Goal: Book appointment/travel/reservation

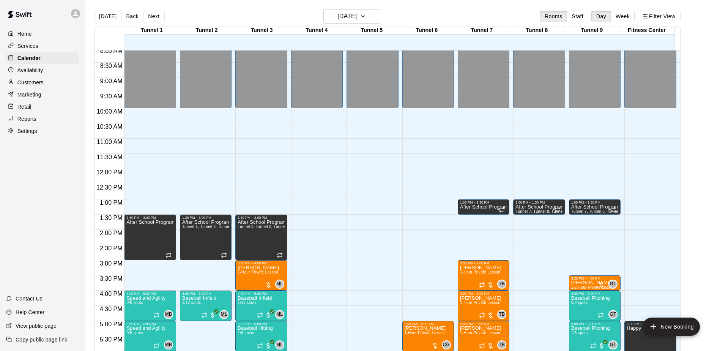
scroll to position [242, 0]
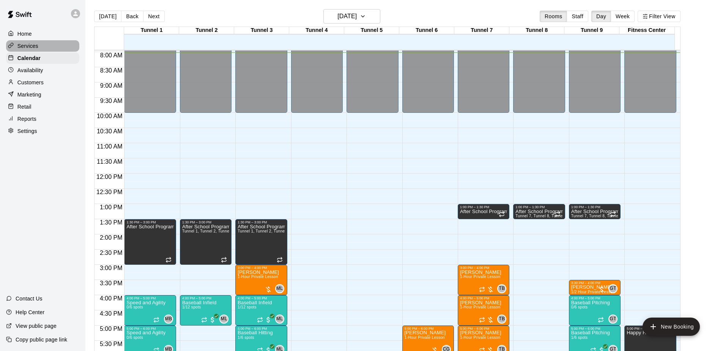
click at [32, 47] on p "Services" at bounding box center [27, 46] width 21 height 8
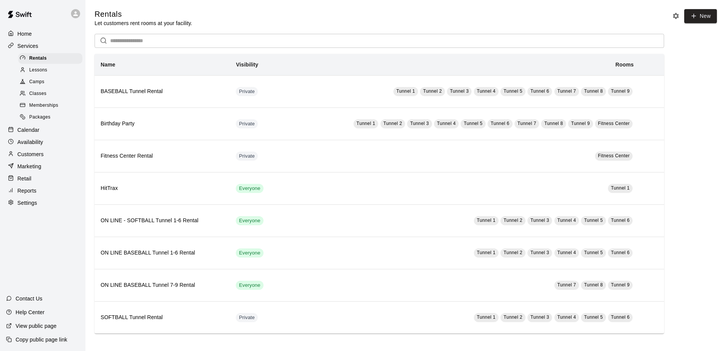
click at [36, 84] on span "Camps" at bounding box center [36, 82] width 15 height 8
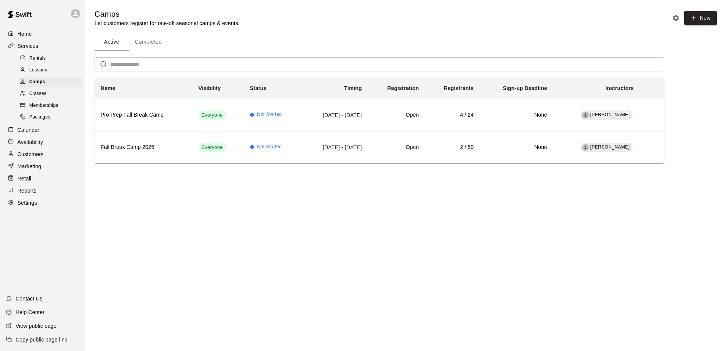
click at [32, 132] on p "Calendar" at bounding box center [28, 130] width 22 height 8
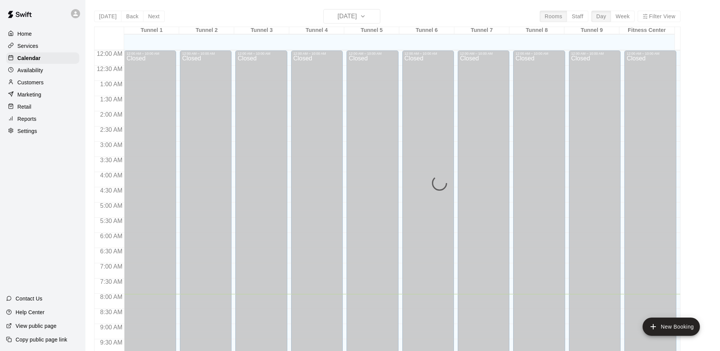
scroll to position [244, 0]
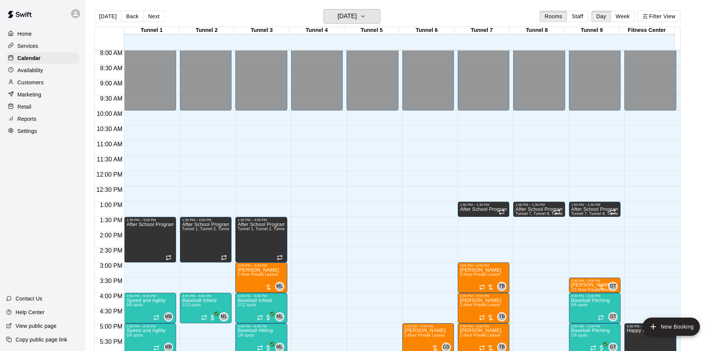
click at [365, 17] on icon "button" at bounding box center [363, 17] width 3 height 2
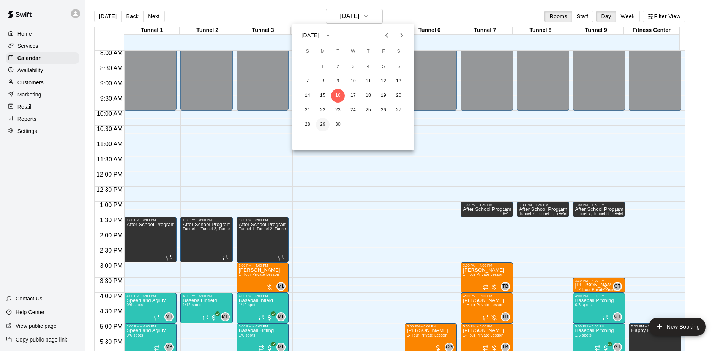
click at [320, 121] on button "29" at bounding box center [323, 125] width 14 height 14
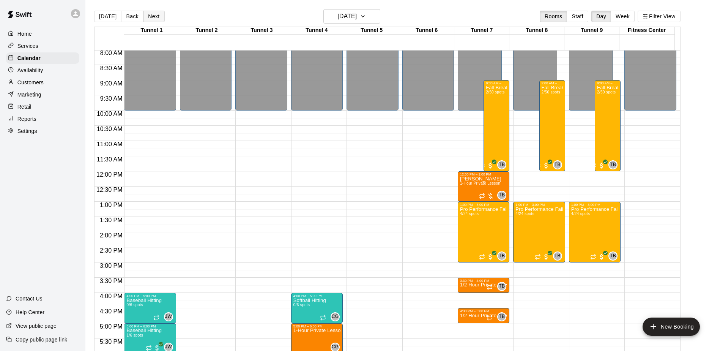
click at [153, 14] on button "Next" at bounding box center [153, 16] width 21 height 11
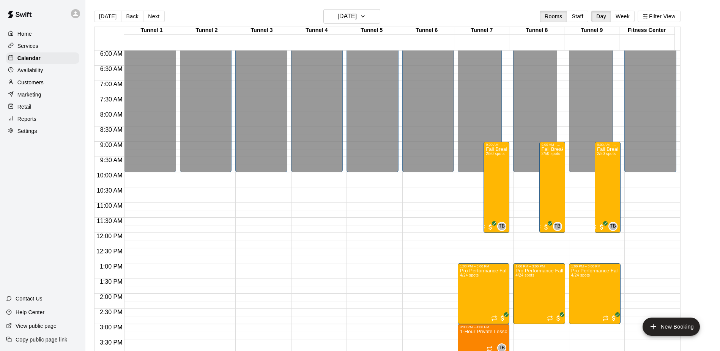
scroll to position [168, 0]
